Goal: Task Accomplishment & Management: Manage account settings

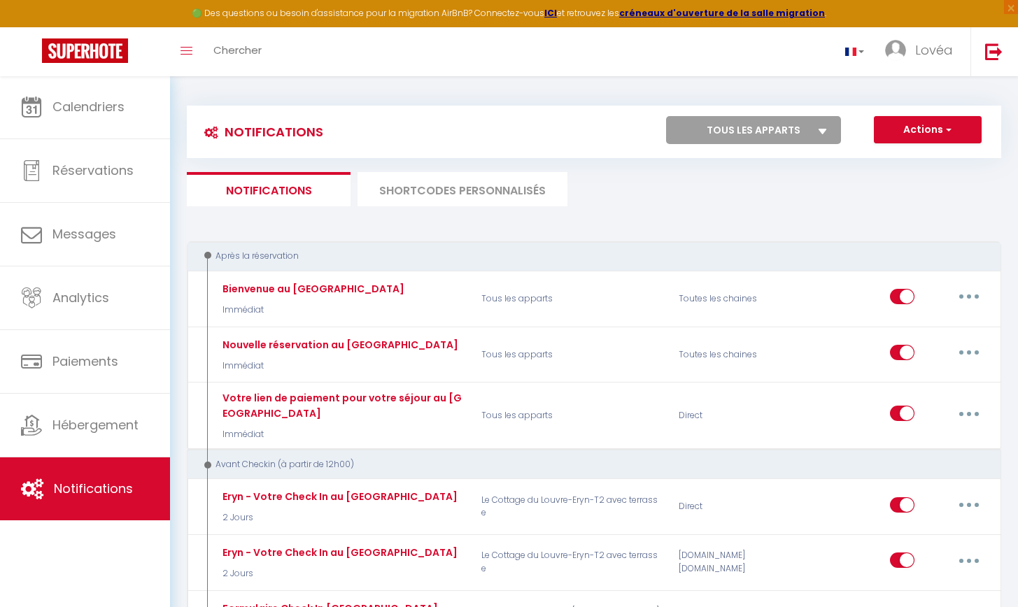
select select "2"
select select "2 Jours"
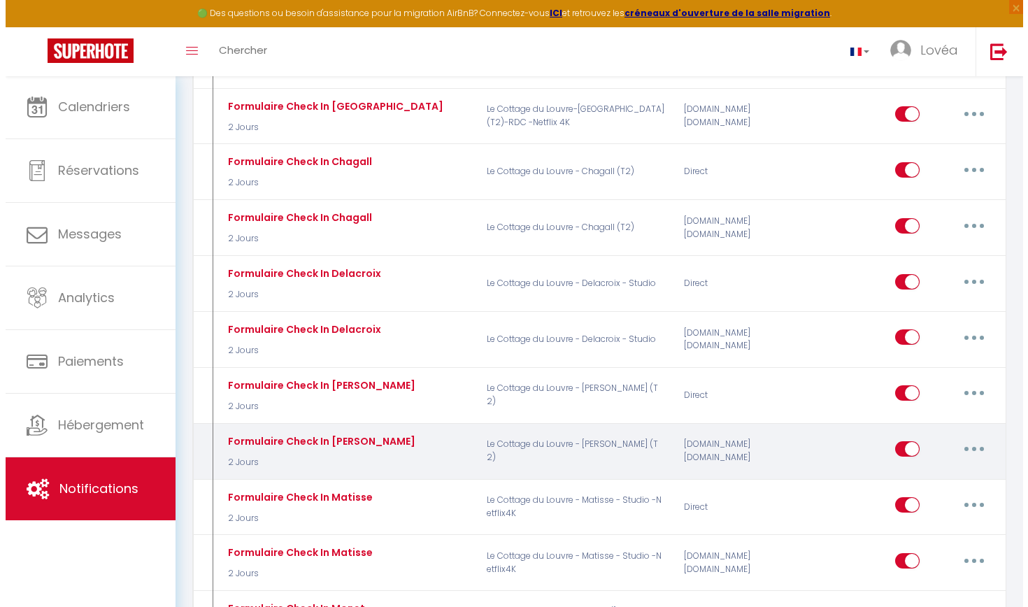
scroll to position [556, 0]
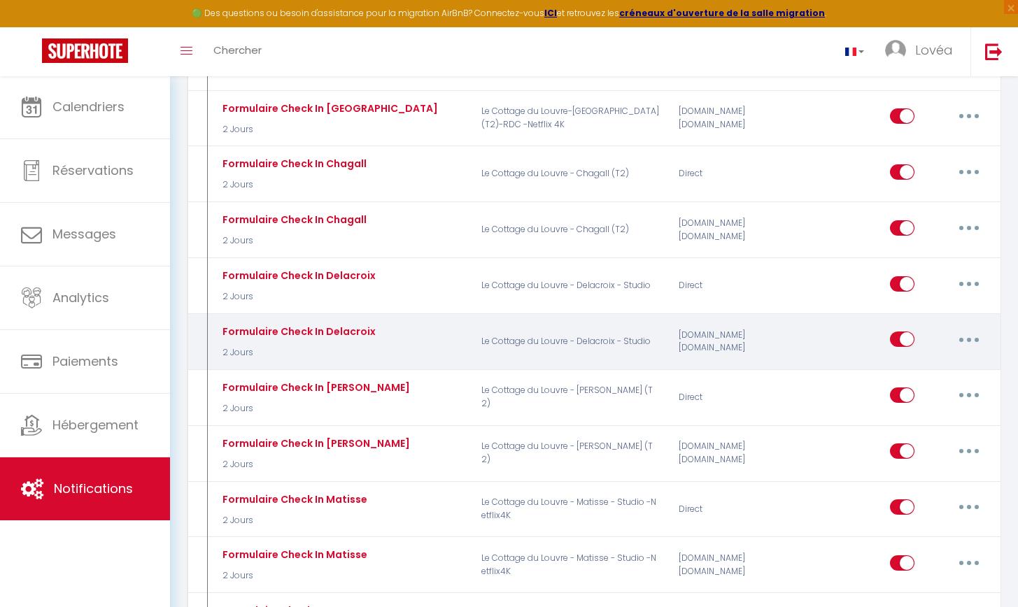
click at [965, 329] on button "button" at bounding box center [968, 339] width 39 height 22
click at [945, 364] on link "Editer" at bounding box center [933, 372] width 104 height 24
type input "Formulaire Check In Delacroix"
checkbox input "true"
checkbox input "false"
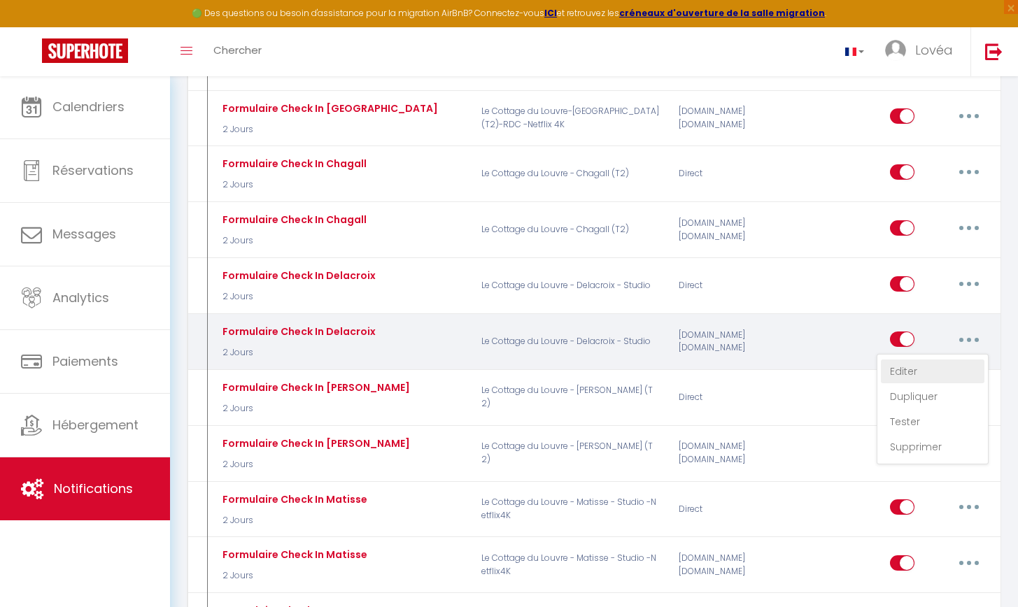
checkbox input "false"
type input "Votre Check In au [GEOGRAPHIC_DATA]"
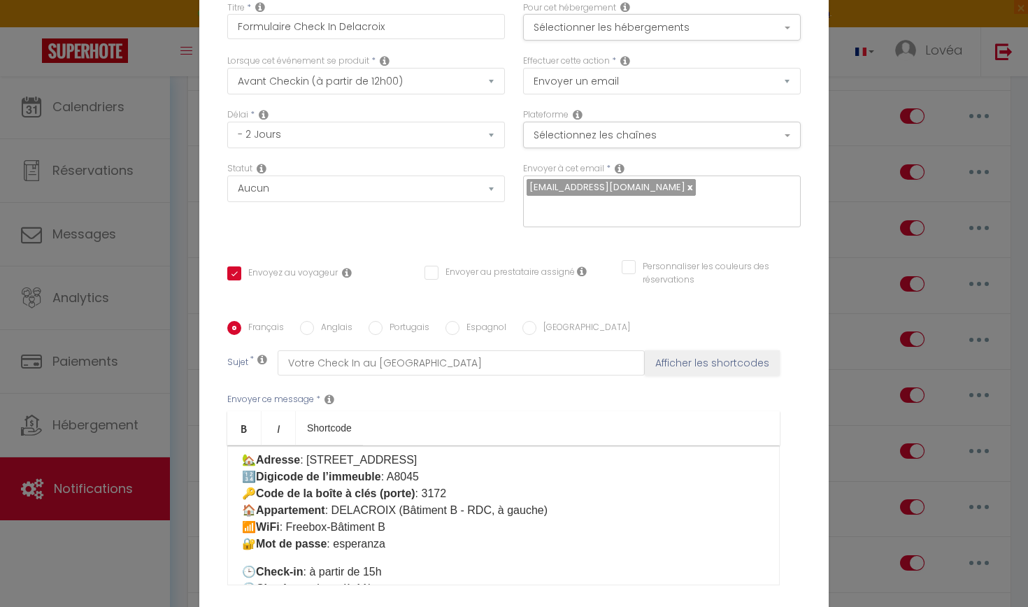
scroll to position [82, 0]
click at [425, 451] on p "🏡 Adresse : [STREET_ADDRESS] — Lens 🔢 Digicode de l’immeuble : A8045 🔑 Code de …" at bounding box center [503, 501] width 523 height 101
click at [461, 451] on p "🏡 Adresse : [STREET_ADDRESS] — Lens 🔢 Digicode de l’immeuble : A8045 🔑 Code de …" at bounding box center [503, 501] width 523 height 101
drag, startPoint x: 422, startPoint y: 371, endPoint x: 452, endPoint y: 363, distance: 31.0
click at [452, 451] on p "🏡 Adresse : [STREET_ADDRESS] — Lens 🔢 Digicode de l’immeuble : A8045 🔑 Code de …" at bounding box center [503, 501] width 523 height 101
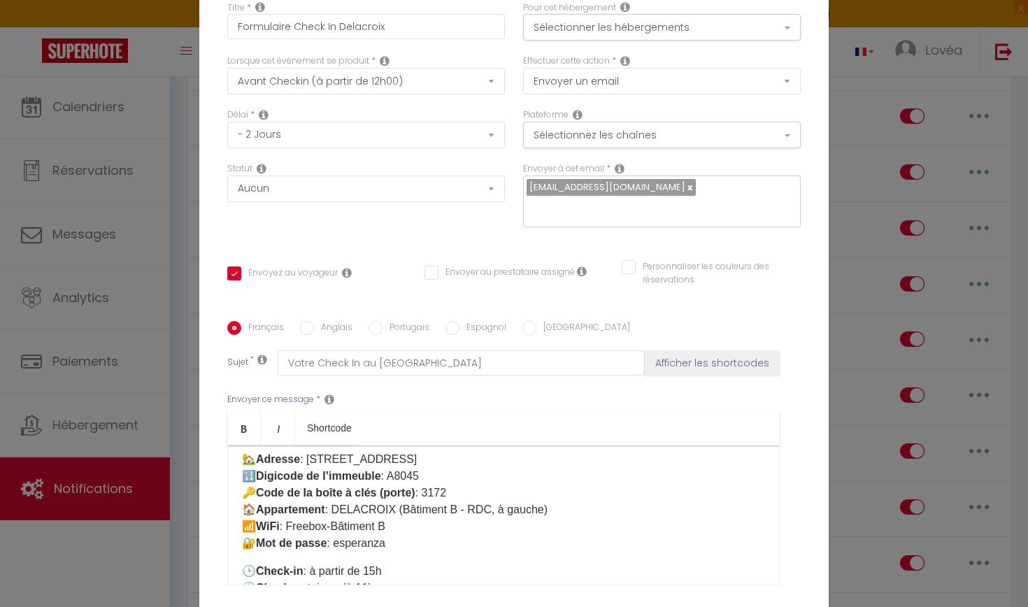
click at [452, 451] on p "🏡 Adresse : [STREET_ADDRESS] — Lens 🔢 Digicode de l’immeuble : A8045 🔑 Code de …" at bounding box center [503, 501] width 523 height 101
